Goal: Task Accomplishment & Management: Use online tool/utility

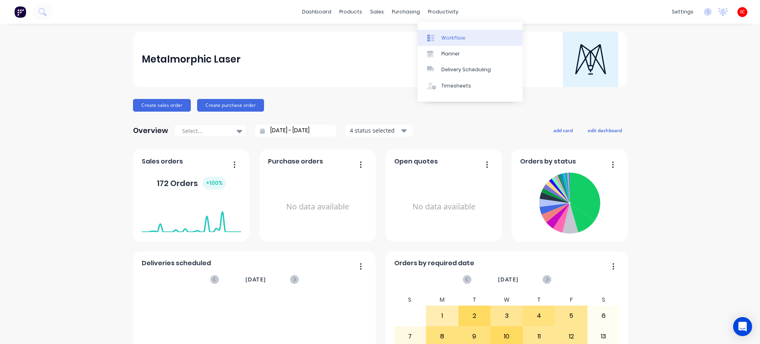
click at [454, 37] on div "Workflow" at bounding box center [453, 37] width 24 height 7
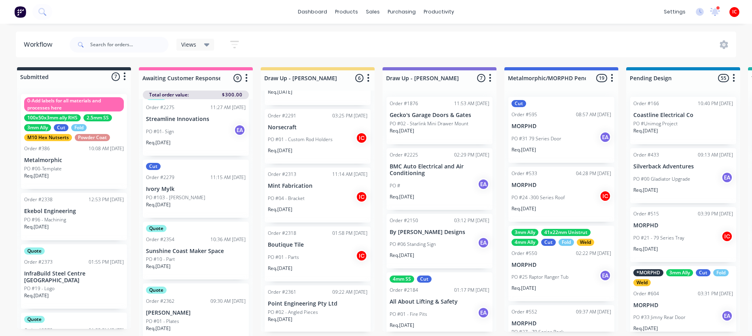
scroll to position [12, 0]
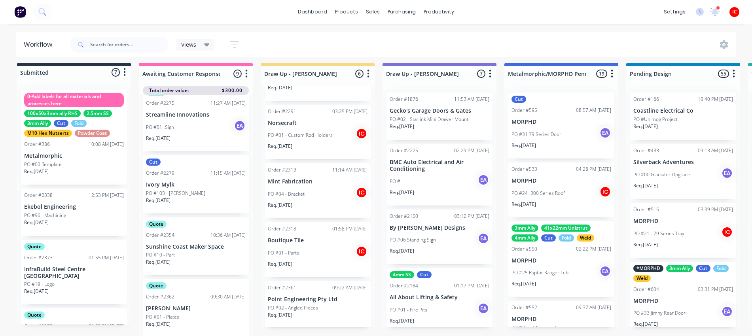
click at [308, 246] on div "PO #01 - Parts IC" at bounding box center [318, 253] width 100 height 15
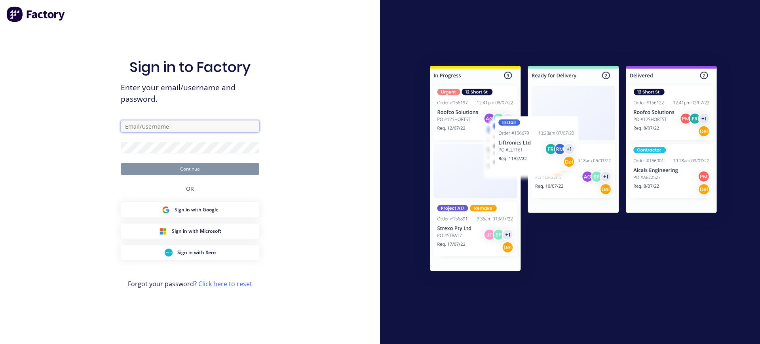
type input "[PERSON_NAME][EMAIL_ADDRESS][DOMAIN_NAME]"
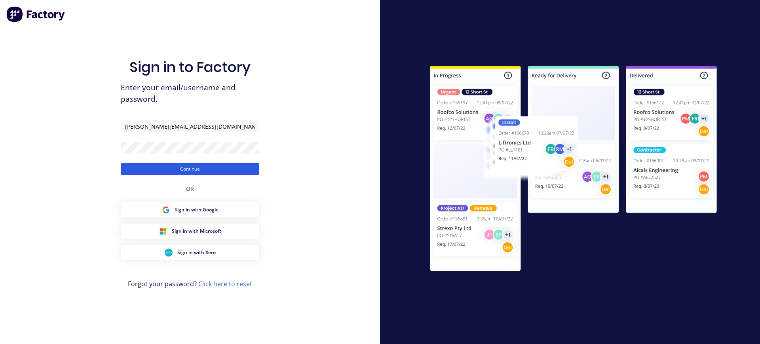
click at [199, 168] on button "Continue" at bounding box center [190, 169] width 139 height 12
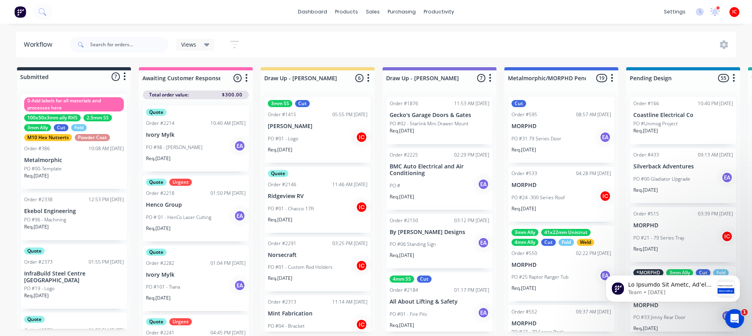
scroll to position [128, 0]
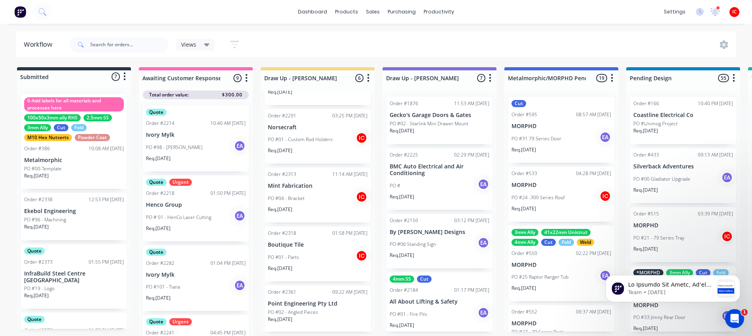
click at [311, 262] on div "PO #01 - Parts IC" at bounding box center [318, 257] width 100 height 15
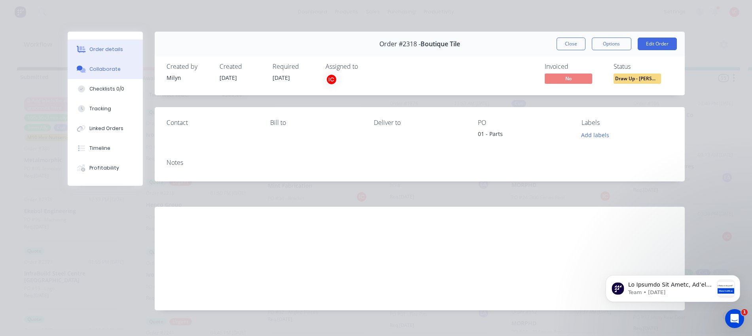
click at [91, 68] on div "Collaborate" at bounding box center [104, 69] width 31 height 7
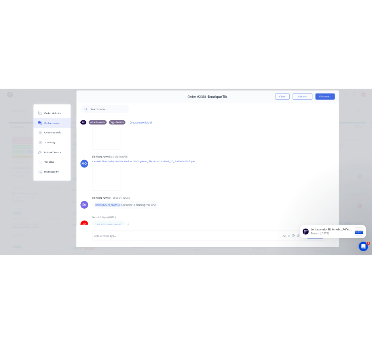
scroll to position [44, 0]
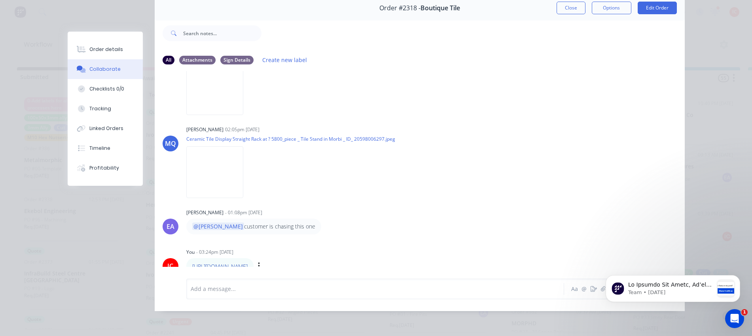
click at [248, 263] on link "[URL][DOMAIN_NAME]" at bounding box center [219, 267] width 55 height 8
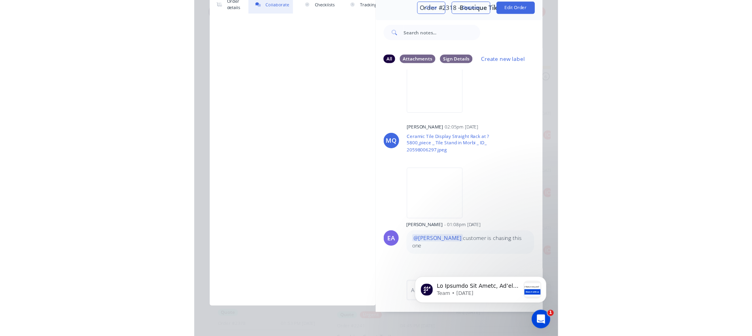
scroll to position [36, 0]
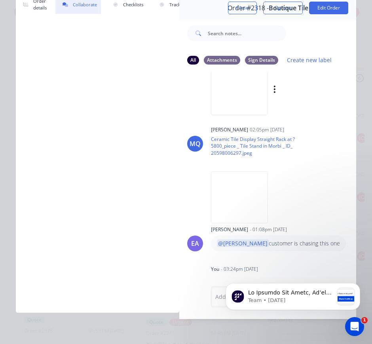
click at [224, 91] on img at bounding box center [239, 89] width 57 height 52
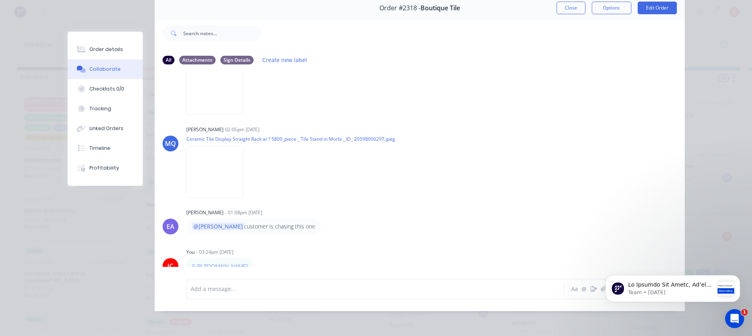
click at [289, 293] on div at bounding box center [364, 289] width 346 height 8
click at [335, 289] on div at bounding box center [364, 289] width 346 height 8
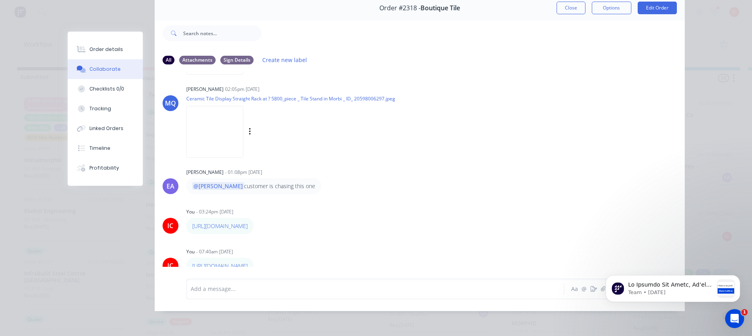
click at [226, 135] on img at bounding box center [214, 132] width 57 height 52
